Goal: Task Accomplishment & Management: Manage account settings

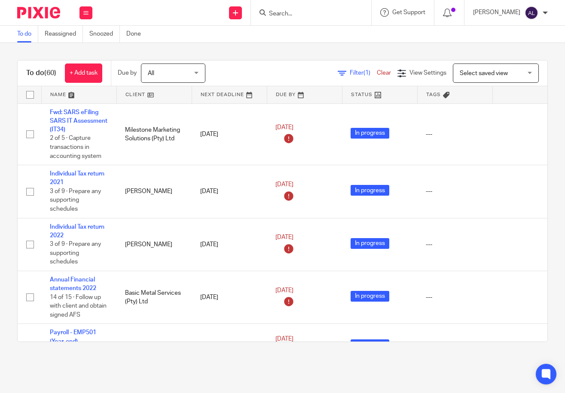
click at [326, 14] on input "Search" at bounding box center [306, 14] width 77 height 8
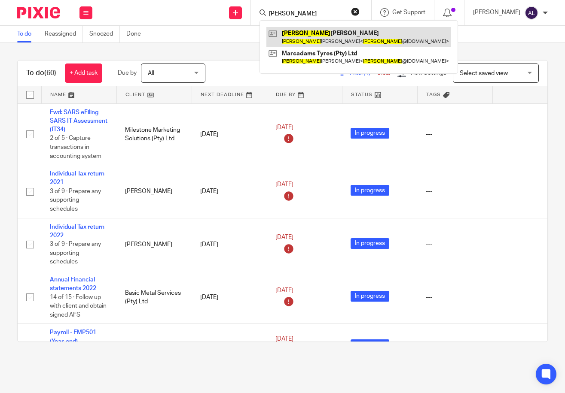
type input "ferial"
click at [334, 39] on link at bounding box center [358, 37] width 185 height 20
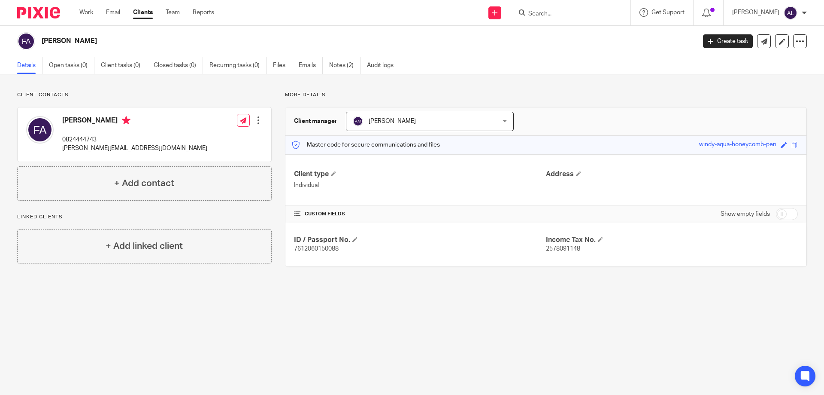
click at [310, 249] on span "7612060150088" at bounding box center [316, 249] width 45 height 6
copy span "7612060150088"
click at [560, 250] on span "2578091148" at bounding box center [563, 249] width 34 height 6
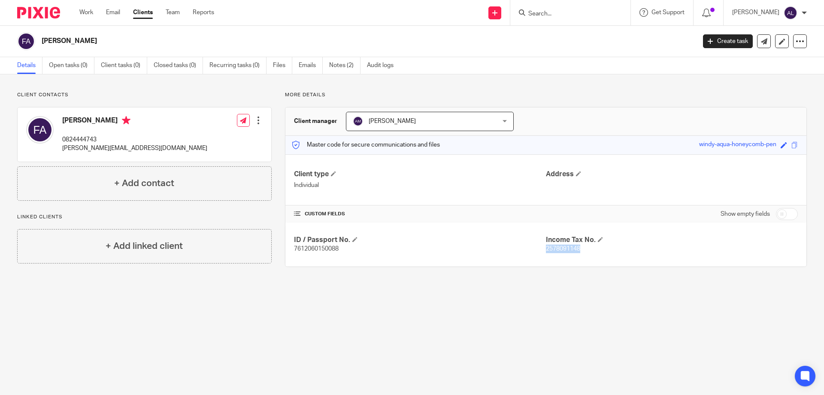
copy span "2578091148"
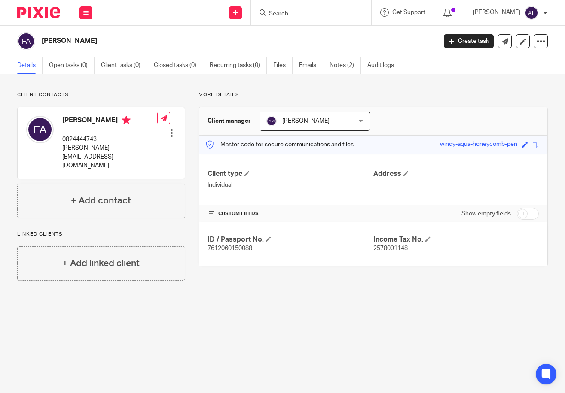
click at [295, 16] on input "Search" at bounding box center [306, 14] width 77 height 8
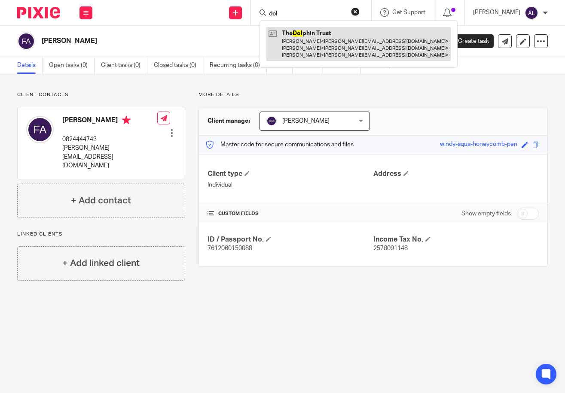
type input "dol"
click at [305, 36] on link at bounding box center [358, 44] width 184 height 34
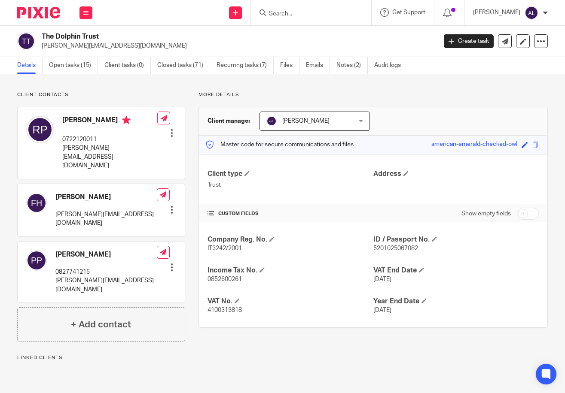
click at [73, 65] on link "Open tasks (15)" at bounding box center [73, 65] width 49 height 17
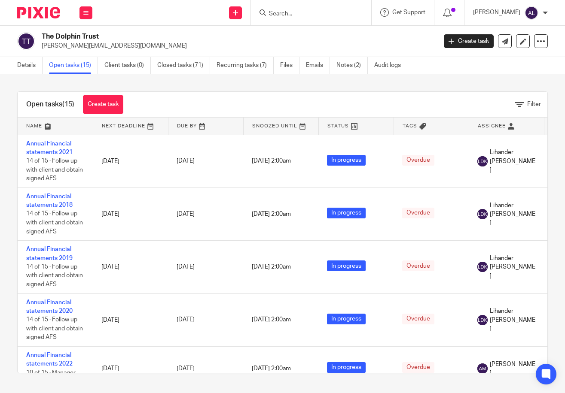
click at [488, 129] on link at bounding box center [506, 126] width 75 height 17
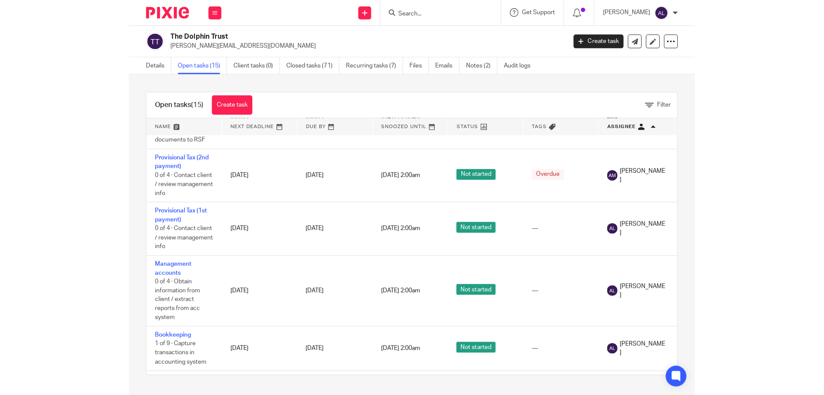
scroll to position [215, 0]
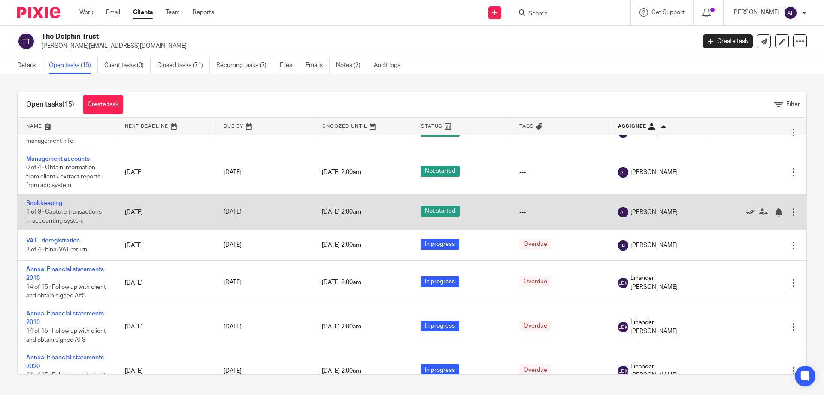
click at [564, 216] on icon at bounding box center [751, 212] width 9 height 9
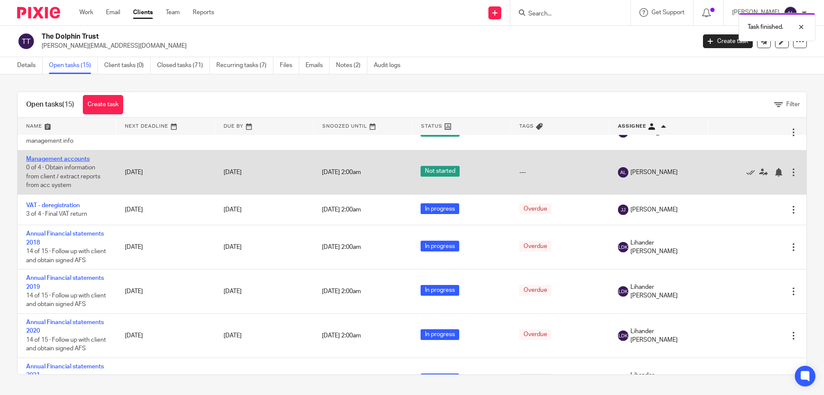
click at [77, 162] on link "Management accounts" at bounding box center [58, 159] width 64 height 6
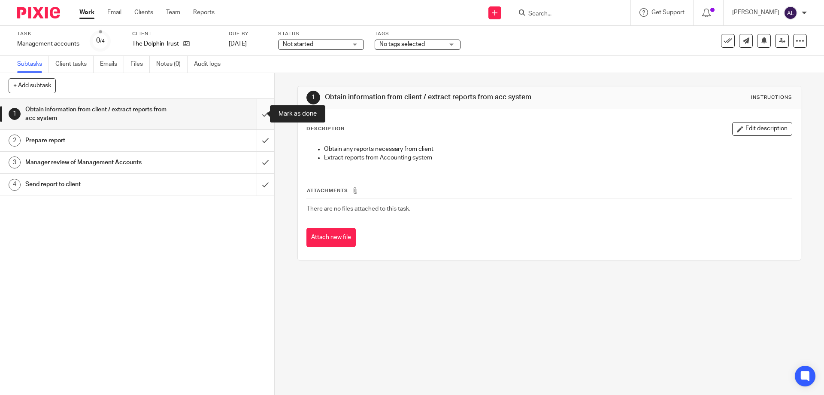
click at [260, 117] on input "submit" at bounding box center [137, 114] width 274 height 30
click at [259, 137] on input "submit" at bounding box center [137, 140] width 274 height 21
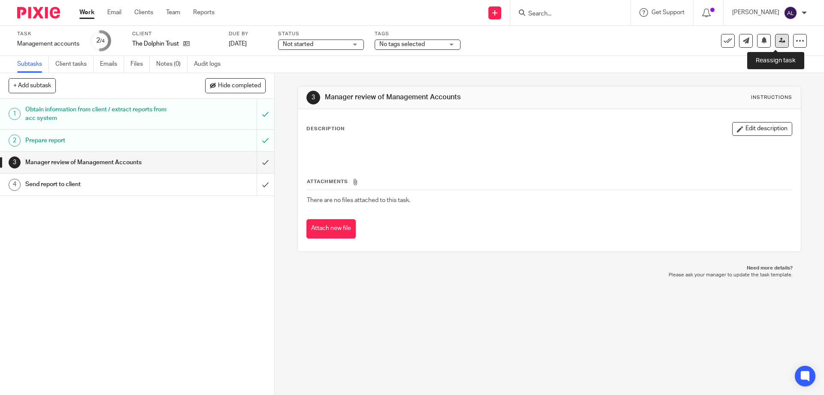
click at [779, 42] on icon at bounding box center [782, 40] width 6 height 6
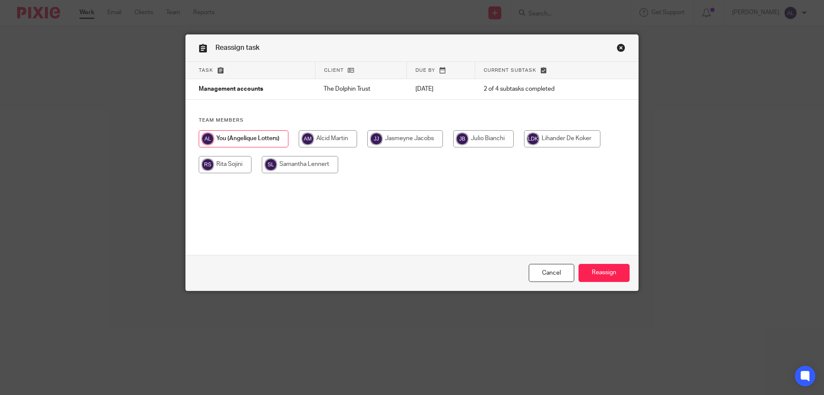
click at [337, 141] on input "radio" at bounding box center [328, 138] width 58 height 17
radio input "true"
click at [607, 271] on input "Reassign" at bounding box center [604, 273] width 51 height 18
